Goal: Navigation & Orientation: Find specific page/section

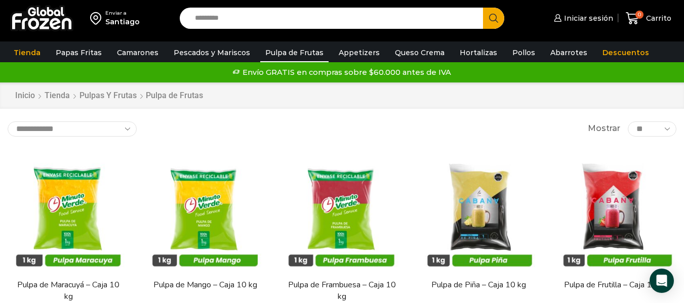
drag, startPoint x: 1, startPoint y: 113, endPoint x: 7, endPoint y: 113, distance: 5.6
click at [508, 49] on link "Pollos" at bounding box center [524, 52] width 33 height 19
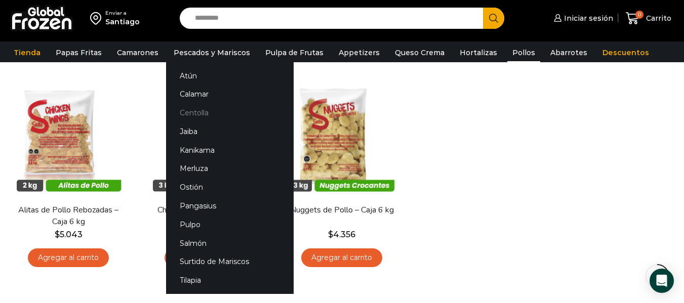
scroll to position [81, 0]
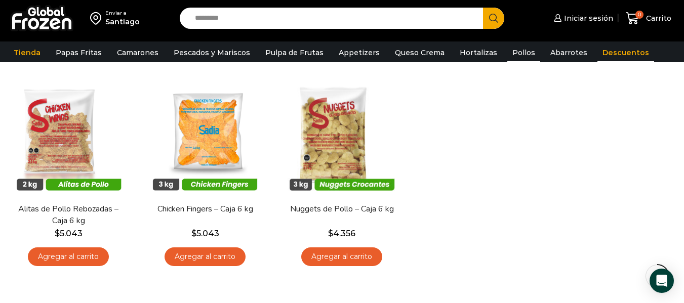
click at [616, 52] on link "Descuentos" at bounding box center [626, 52] width 57 height 19
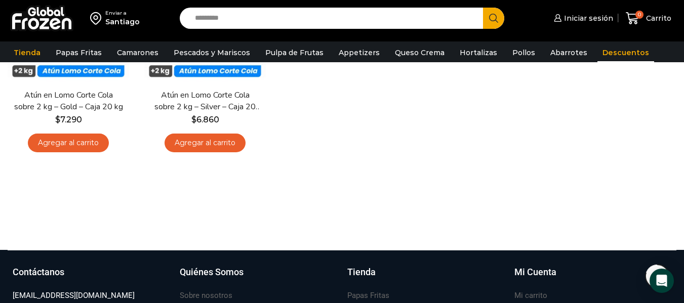
scroll to position [628, 0]
